Goal: Communication & Community: Participate in discussion

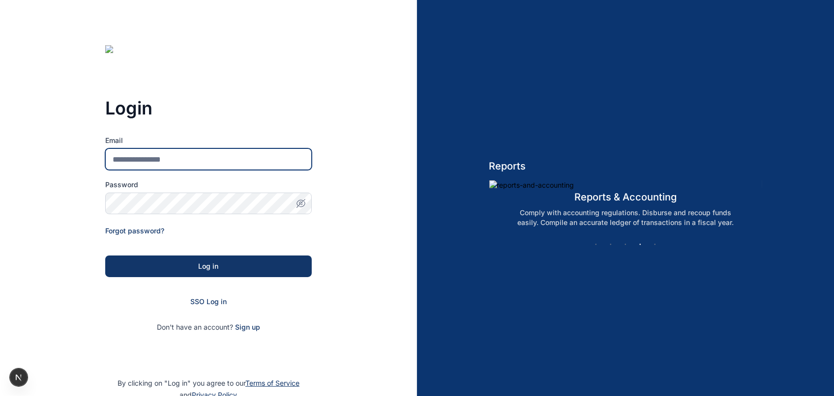
click at [272, 156] on input "Email" at bounding box center [208, 160] width 207 height 22
type input "**********"
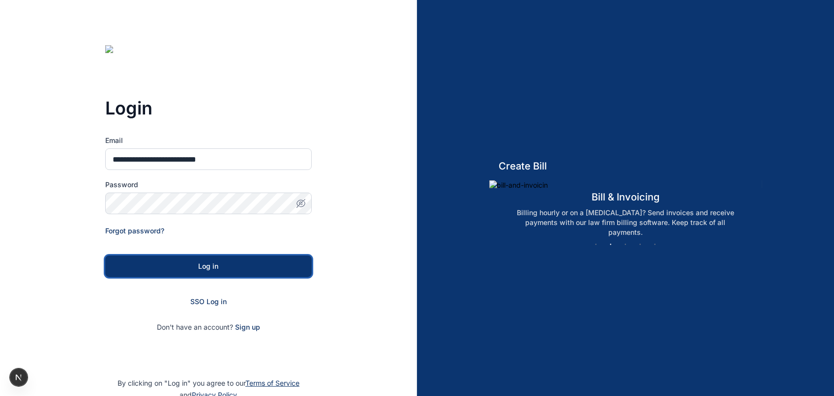
click at [237, 258] on button "Log in" at bounding box center [208, 267] width 207 height 22
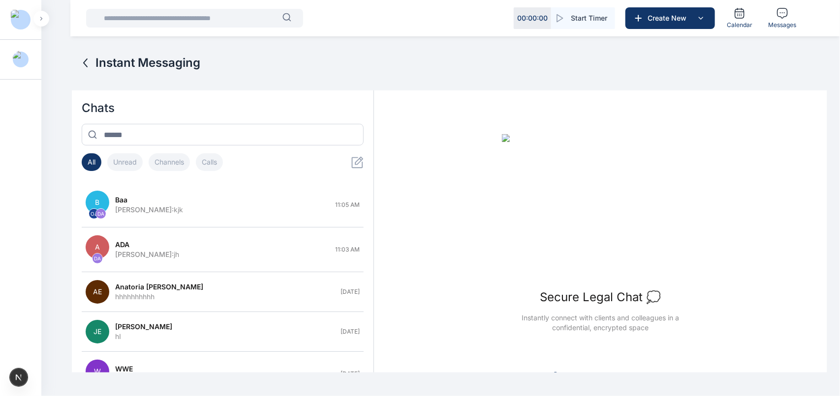
click at [618, 222] on img at bounding box center [600, 208] width 197 height 148
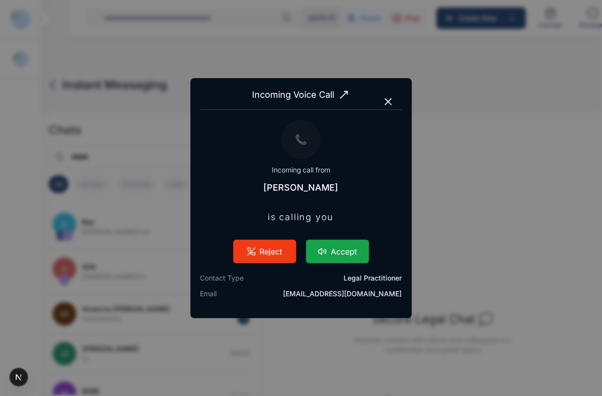
click at [328, 252] on button "Accept" at bounding box center [337, 252] width 63 height 24
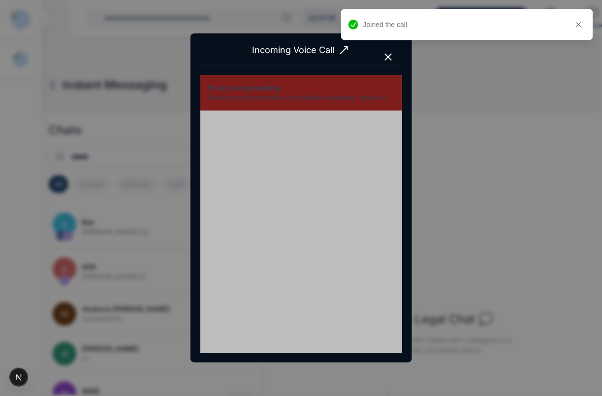
click at [385, 55] on icon "button" at bounding box center [388, 57] width 12 height 12
